Goal: Task Accomplishment & Management: Use online tool/utility

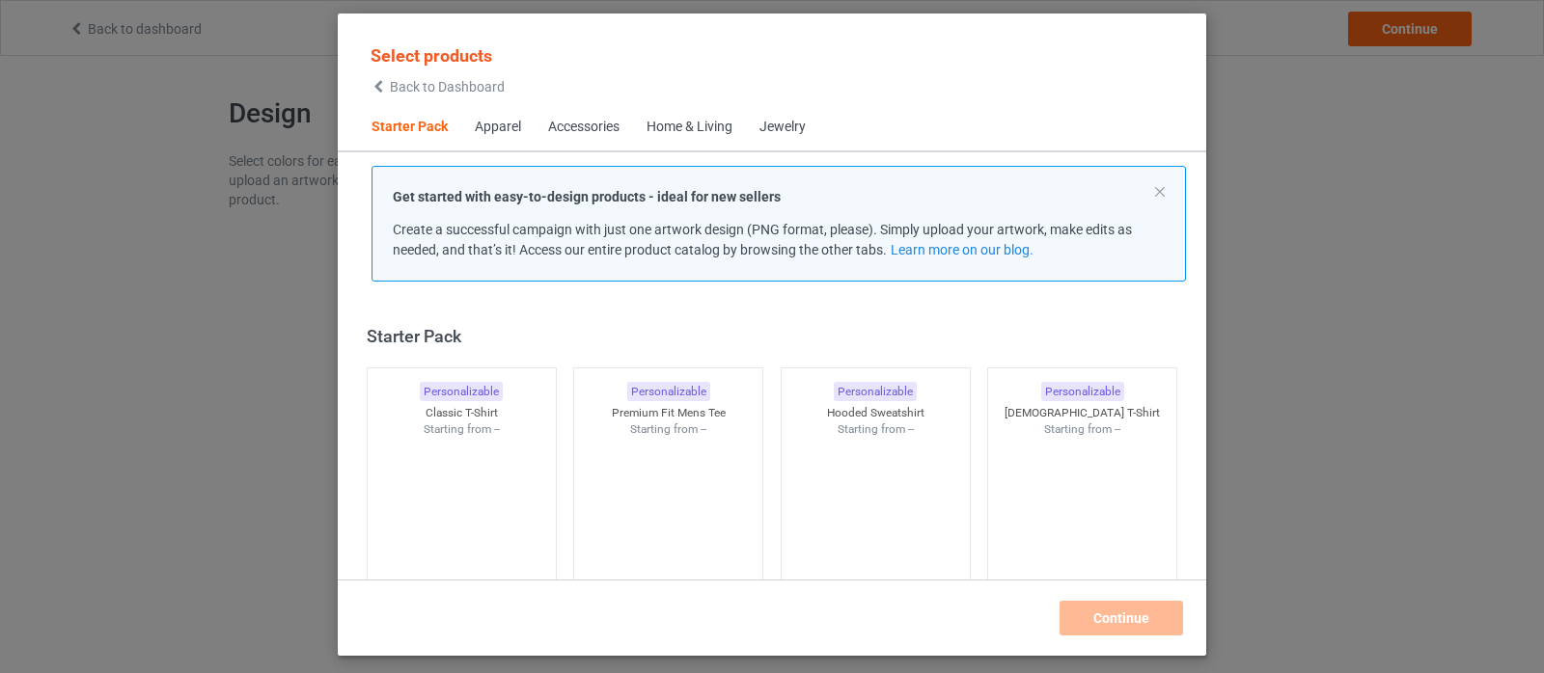
scroll to position [25, 0]
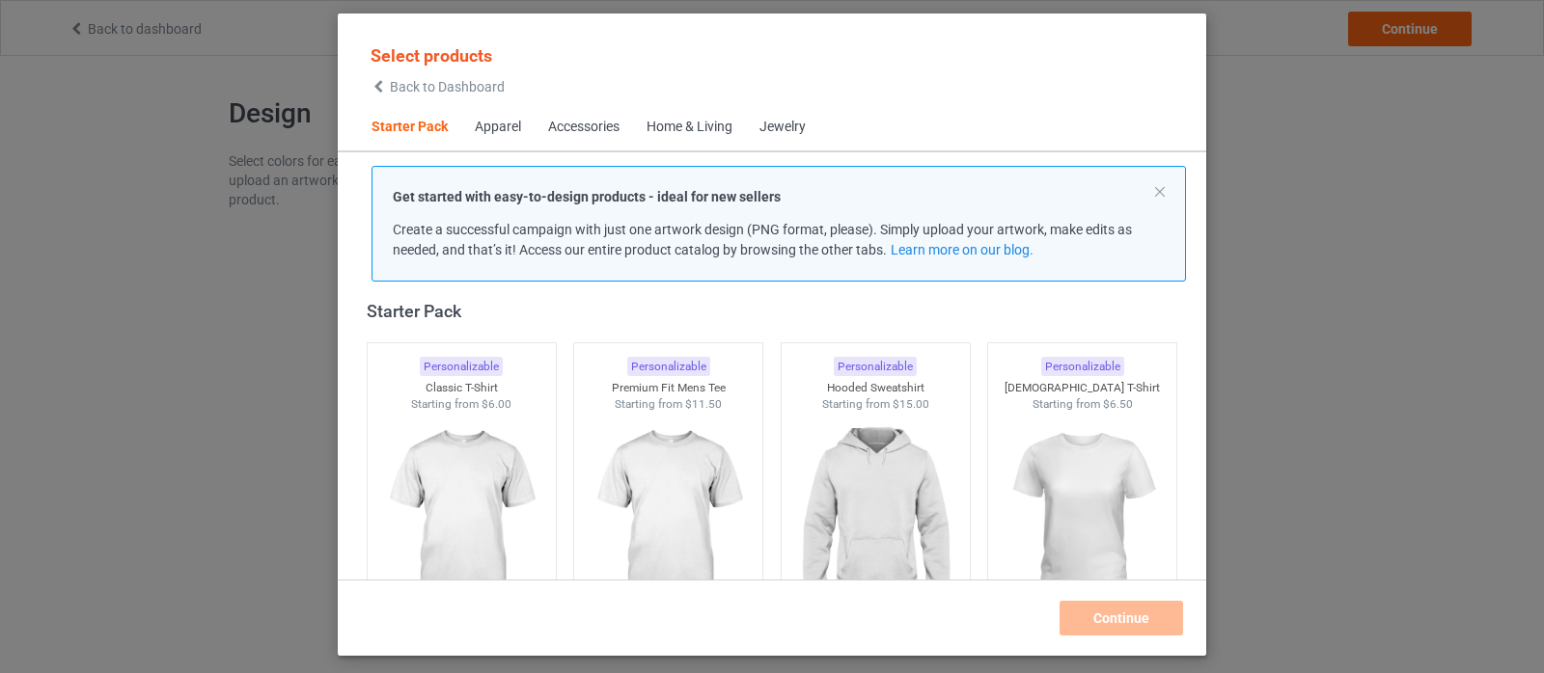
click at [147, 237] on div "Select products Back to Dashboard Starter Pack Apparel Accessories Home & Livin…" at bounding box center [772, 336] width 1544 height 673
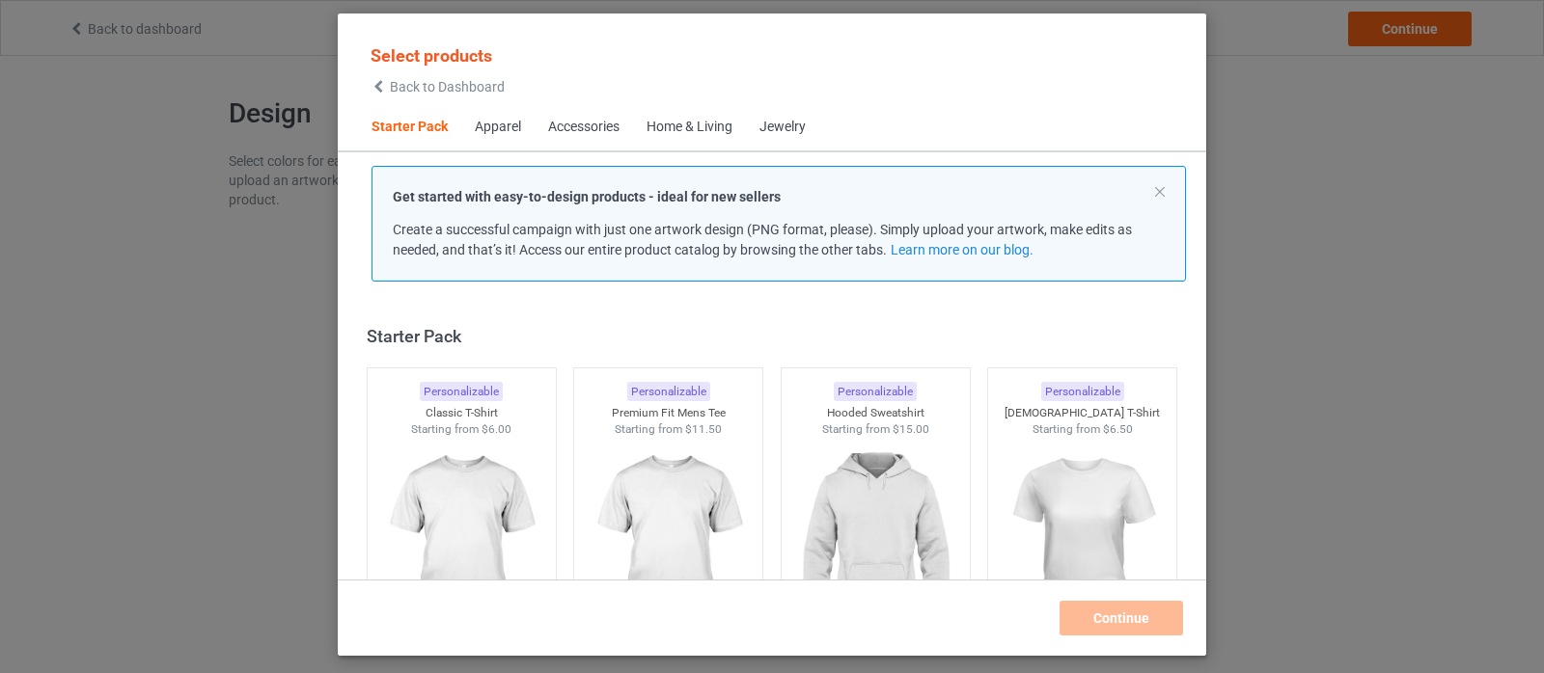
scroll to position [25, 0]
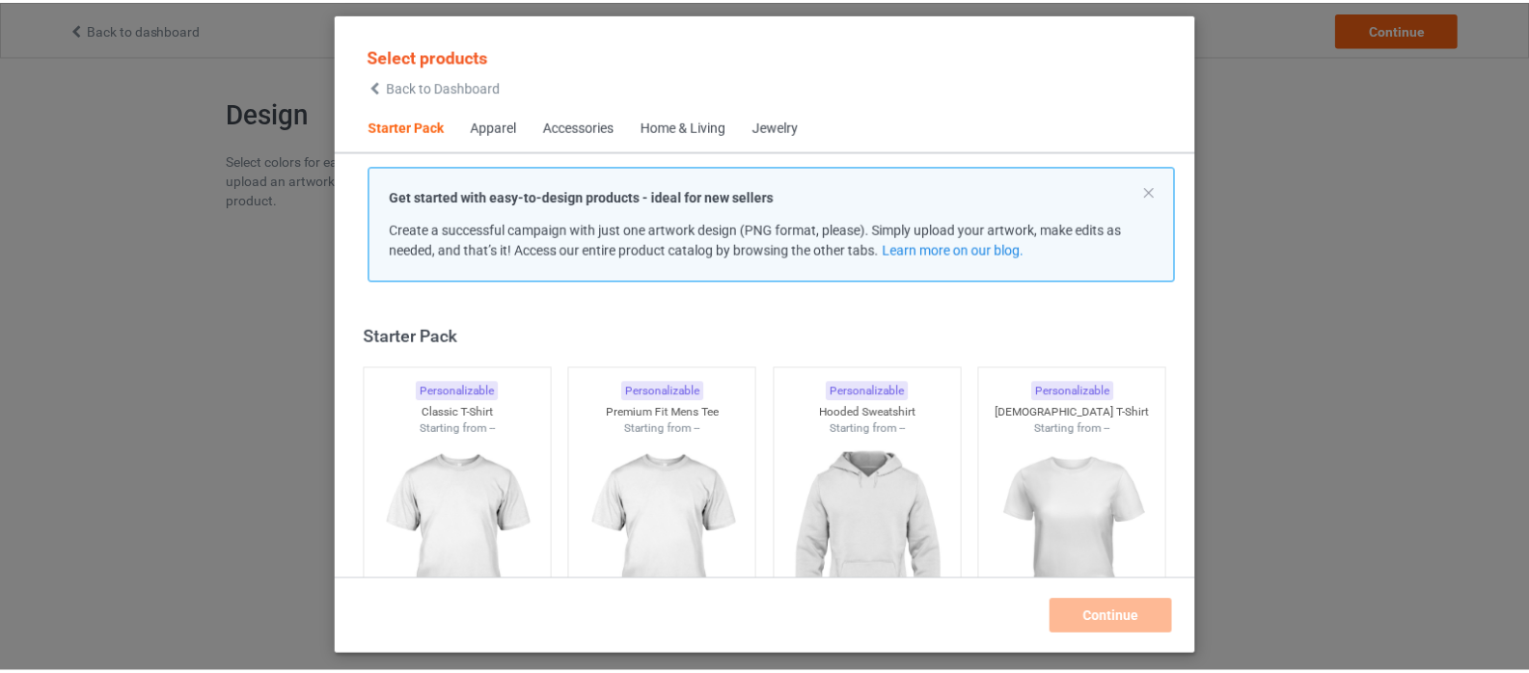
scroll to position [25, 0]
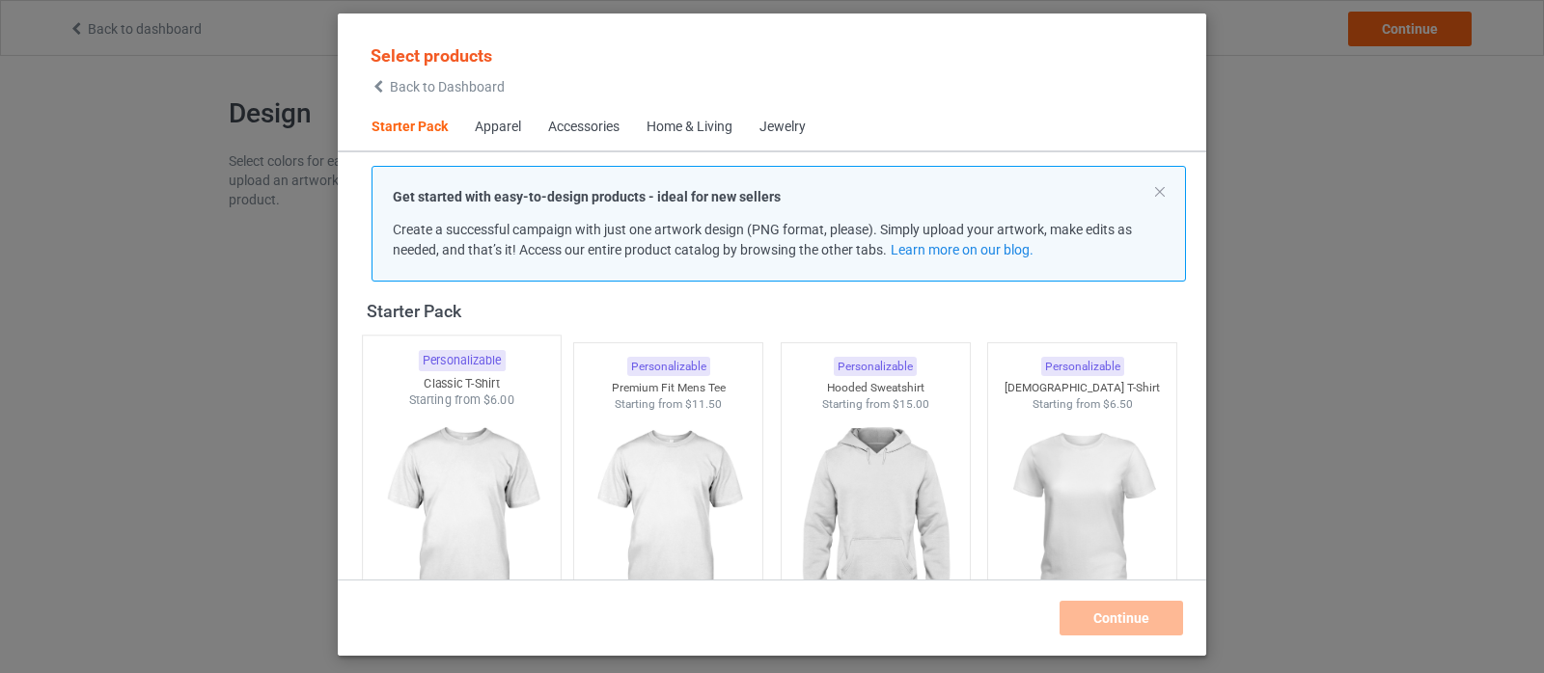
click at [518, 459] on img at bounding box center [460, 522] width 181 height 227
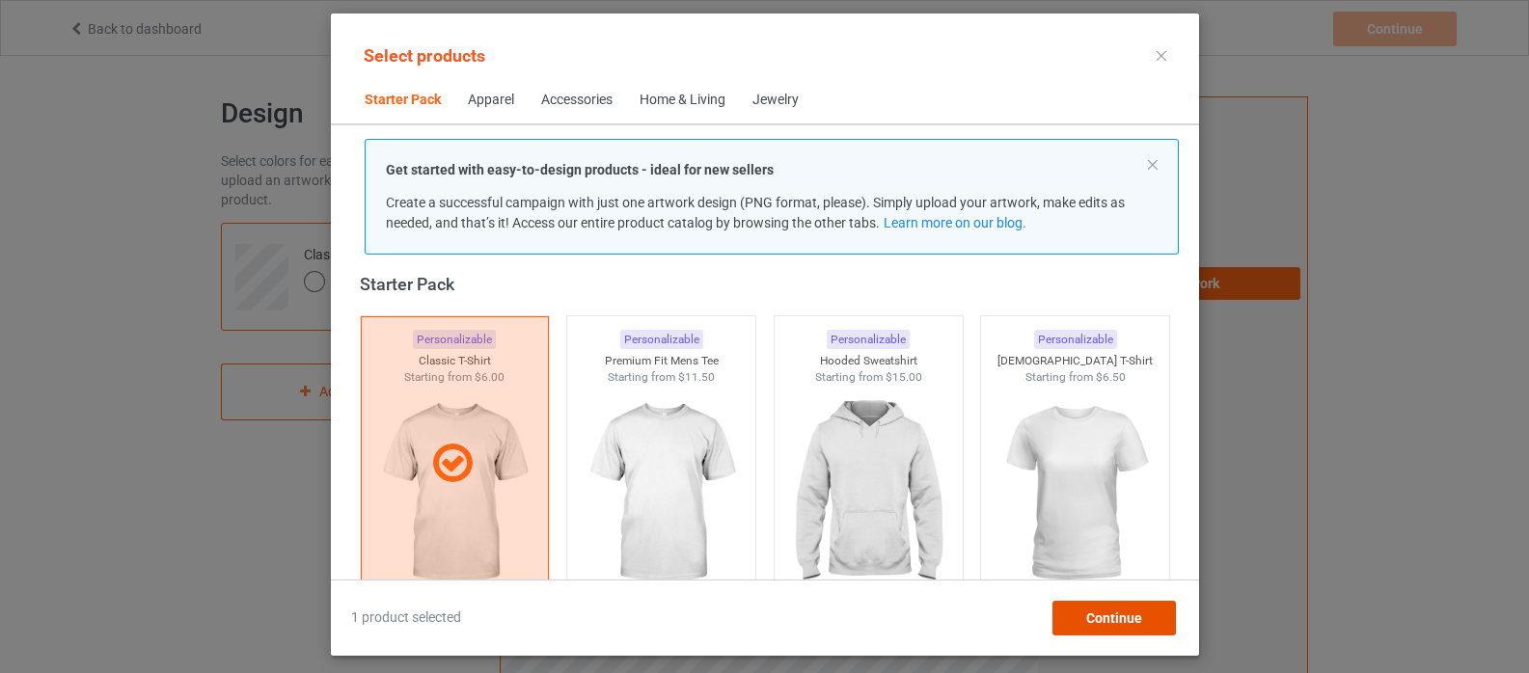
click at [1109, 618] on span "Continue" at bounding box center [1113, 618] width 56 height 15
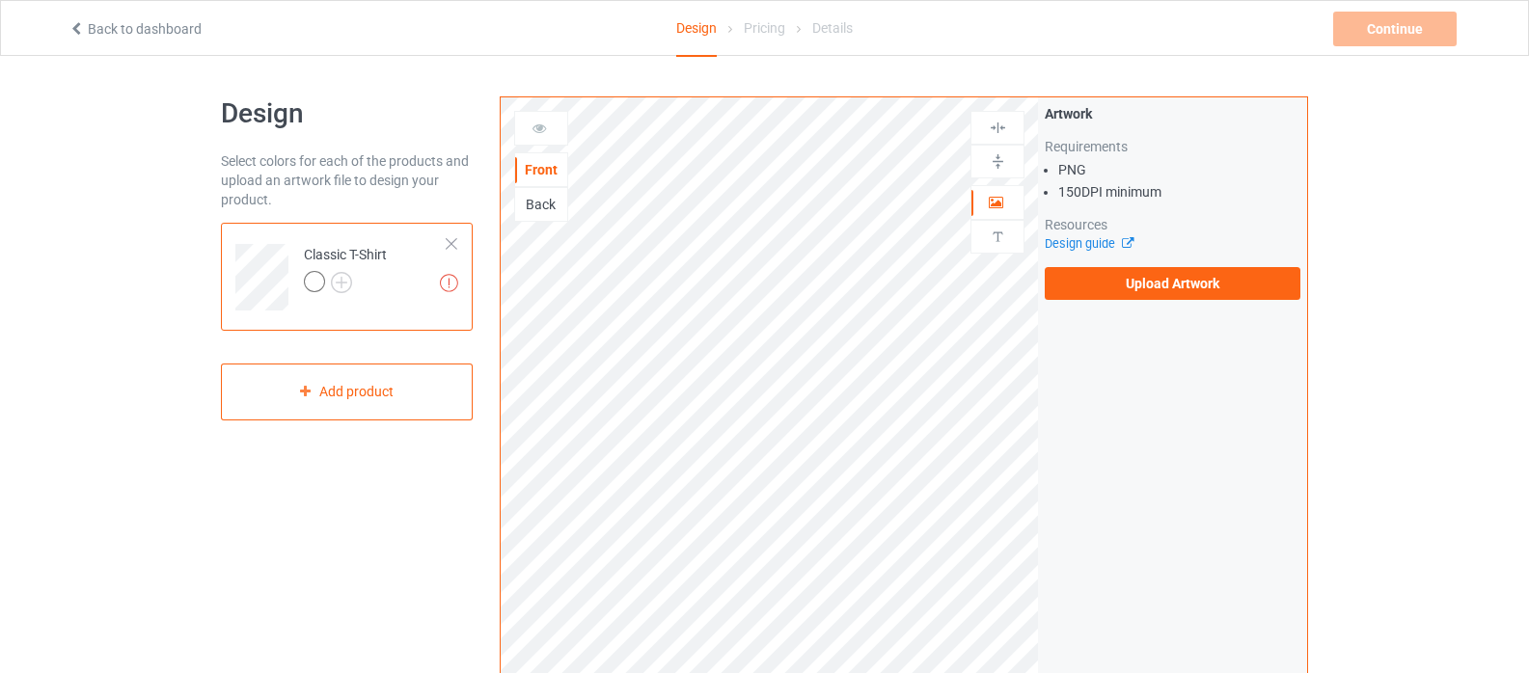
click at [91, 31] on link "Back to dashboard" at bounding box center [134, 28] width 133 height 15
